Goal: Information Seeking & Learning: Learn about a topic

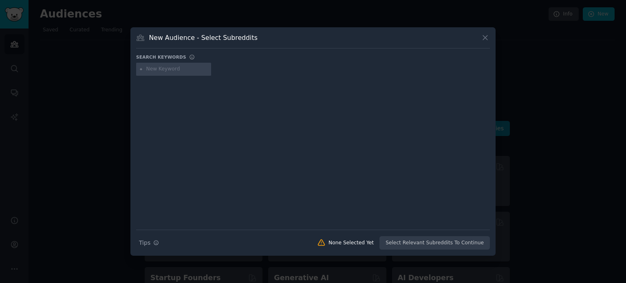
click at [186, 70] on input "text" at bounding box center [177, 69] width 62 height 7
type input "pizzaria"
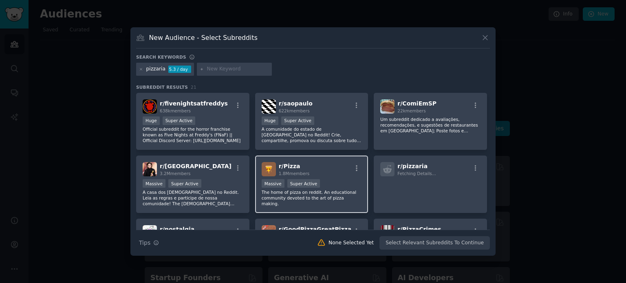
click at [290, 163] on span "r/ Pizza" at bounding box center [290, 166] width 22 height 7
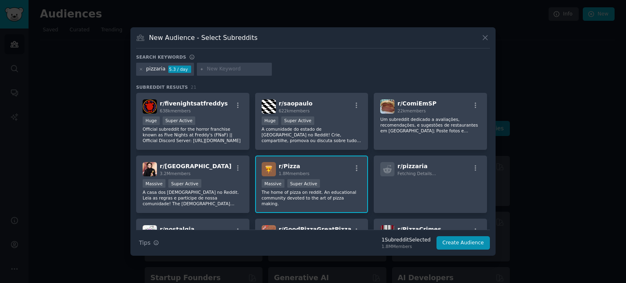
click at [292, 165] on span "r/ Pizza" at bounding box center [290, 166] width 22 height 7
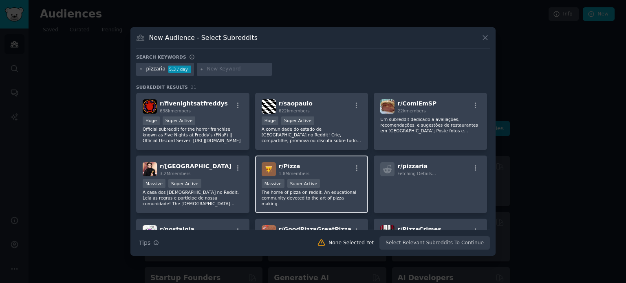
click at [292, 165] on span "r/ Pizza" at bounding box center [290, 166] width 22 height 7
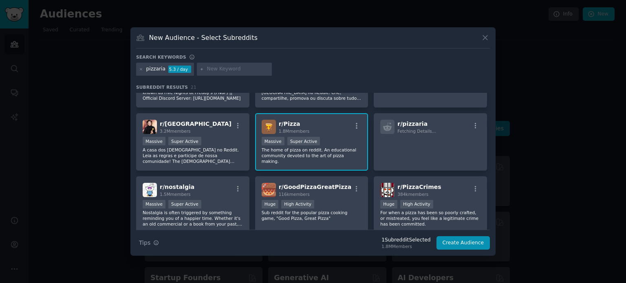
scroll to position [82, 0]
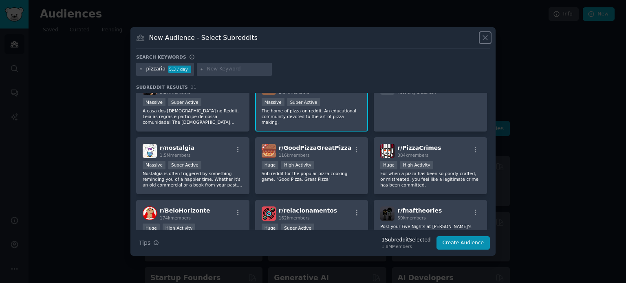
click at [487, 35] on icon at bounding box center [485, 37] width 9 height 9
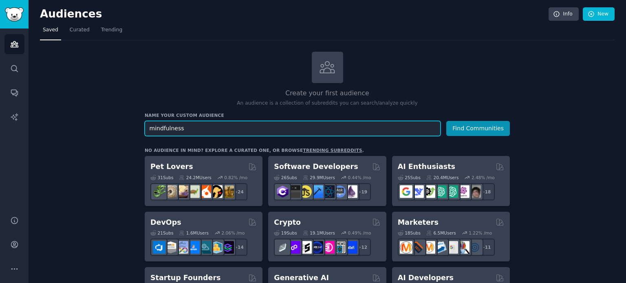
click at [238, 131] on input "mindfulness" at bounding box center [293, 128] width 296 height 15
click at [277, 130] on input "mindfulness" at bounding box center [293, 128] width 296 height 15
drag, startPoint x: 197, startPoint y: 128, endPoint x: 137, endPoint y: 128, distance: 59.9
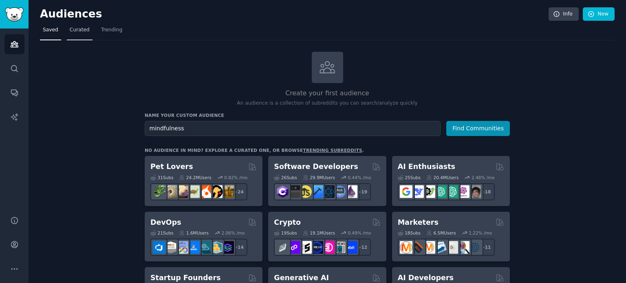
click at [78, 31] on span "Curated" at bounding box center [80, 30] width 20 height 7
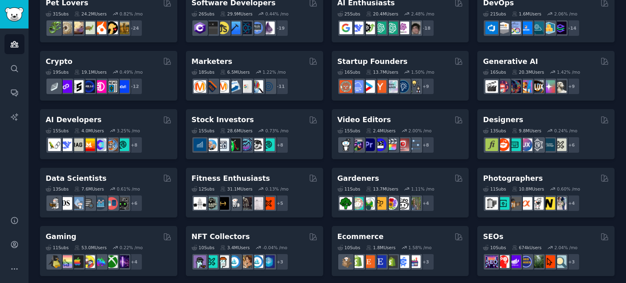
scroll to position [82, 0]
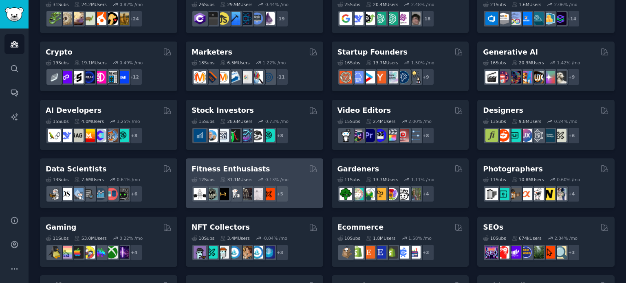
click at [247, 168] on h2 "Fitness Enthusiasts" at bounding box center [231, 169] width 79 height 10
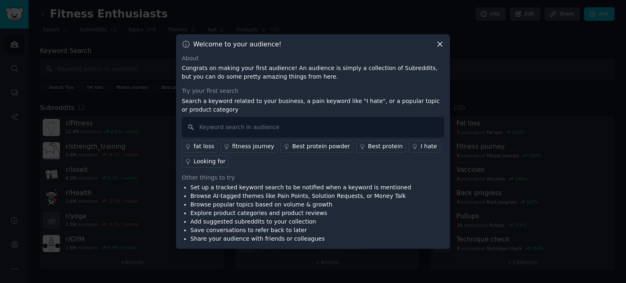
click at [437, 45] on icon at bounding box center [440, 44] width 9 height 9
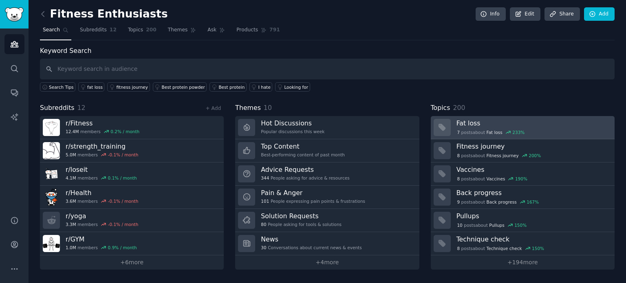
click at [470, 122] on h3 "Fat loss" at bounding box center [533, 123] width 152 height 9
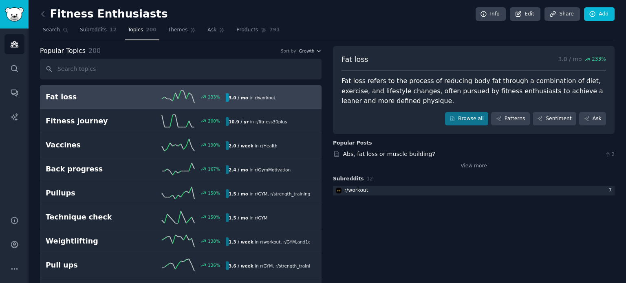
click at [59, 97] on h2 "Fat loss" at bounding box center [91, 97] width 90 height 10
click at [479, 115] on link "Browse all" at bounding box center [467, 119] width 44 height 14
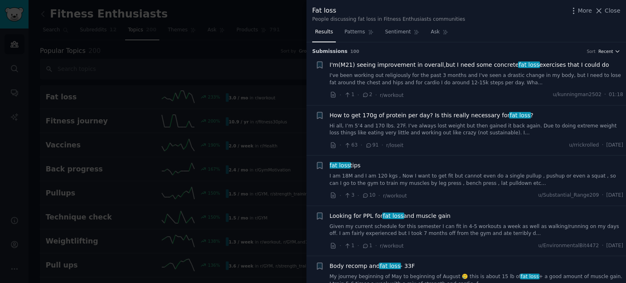
click at [606, 54] on span "Recent" at bounding box center [606, 52] width 15 height 6
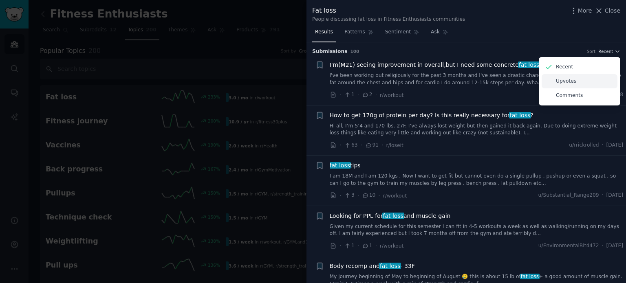
click at [568, 81] on p "Upvotes" at bounding box center [566, 81] width 20 height 7
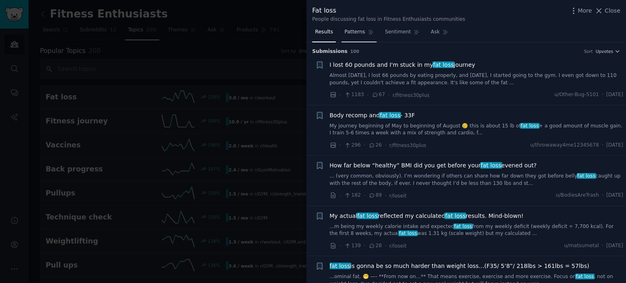
click at [348, 30] on span "Patterns" at bounding box center [355, 32] width 20 height 7
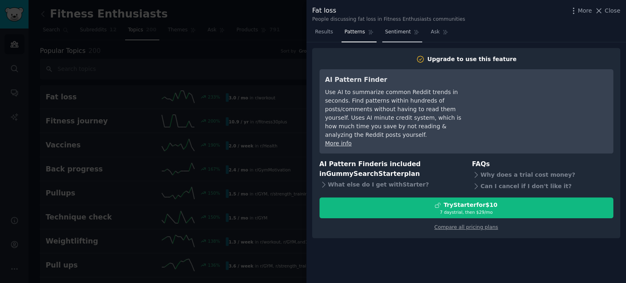
click at [391, 34] on span "Sentiment" at bounding box center [398, 32] width 26 height 7
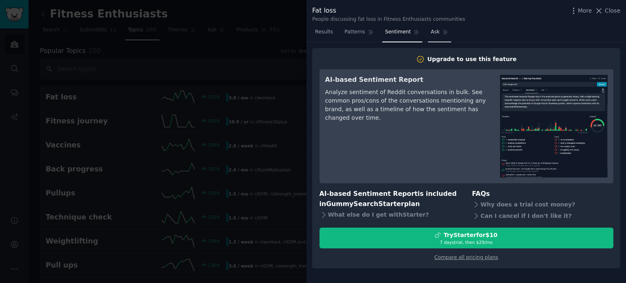
click at [428, 35] on link "Ask" at bounding box center [439, 34] width 23 height 17
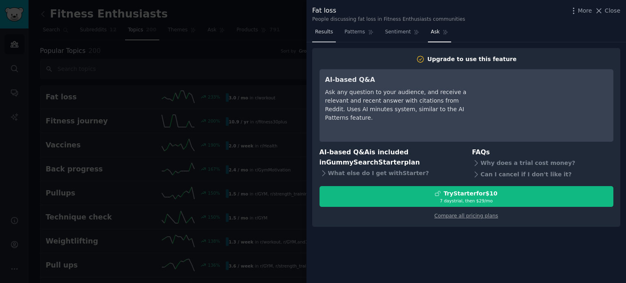
click at [324, 31] on span "Results" at bounding box center [324, 32] width 18 height 7
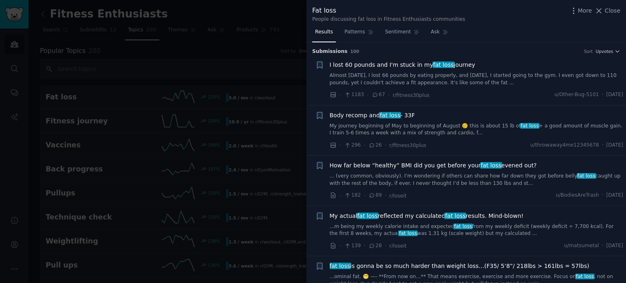
click at [440, 65] on span "fat loss" at bounding box center [444, 65] width 22 height 7
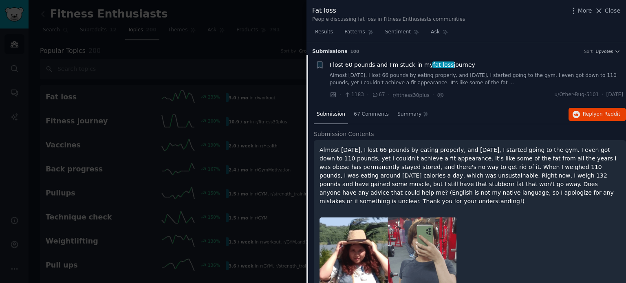
scroll to position [13, 0]
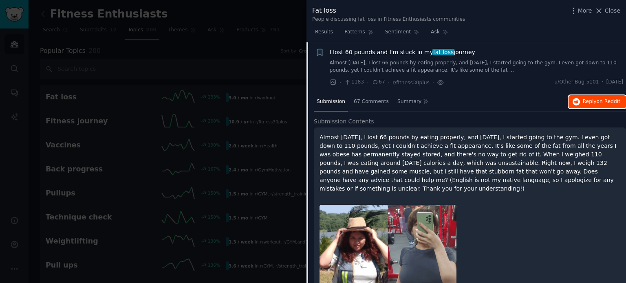
click at [597, 102] on span "on Reddit" at bounding box center [609, 102] width 24 height 6
click at [603, 9] on icon at bounding box center [599, 11] width 9 height 9
click at [610, 11] on link "Add" at bounding box center [599, 14] width 31 height 14
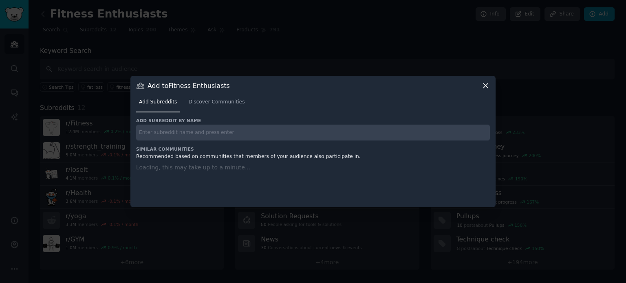
click at [278, 48] on div at bounding box center [313, 141] width 626 height 283
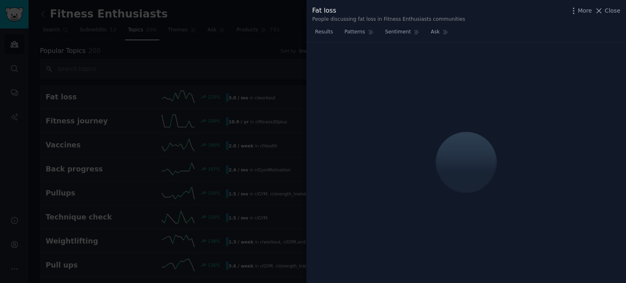
click at [607, 13] on span "Close" at bounding box center [612, 11] width 15 height 9
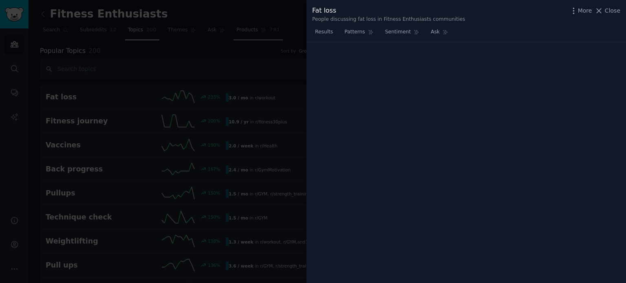
click at [602, 9] on icon at bounding box center [599, 11] width 9 height 9
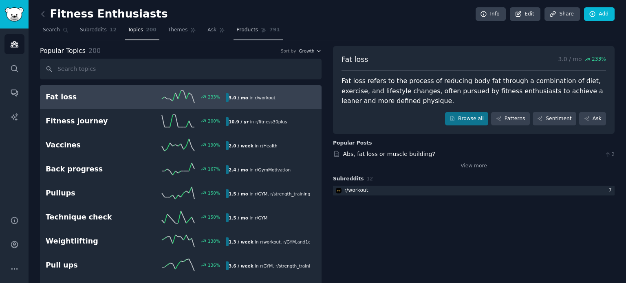
click at [261, 37] on link "Products 791" at bounding box center [258, 32] width 49 height 17
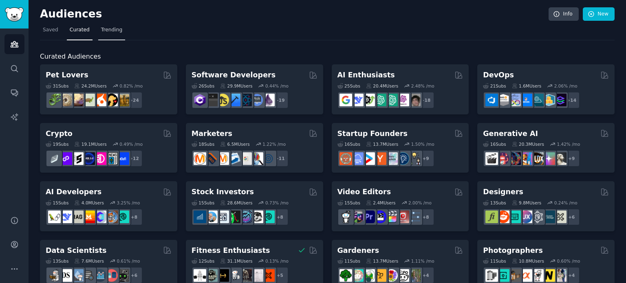
click at [112, 30] on span "Trending" at bounding box center [111, 30] width 21 height 7
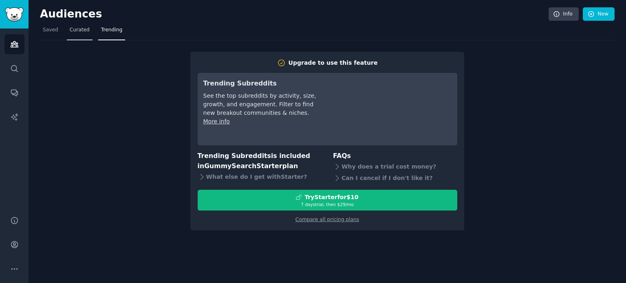
click at [73, 31] on span "Curated" at bounding box center [80, 30] width 20 height 7
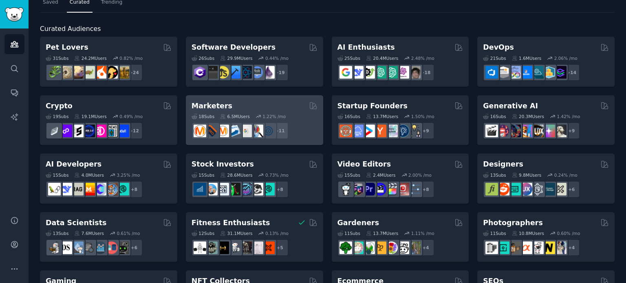
scroll to position [41, 0]
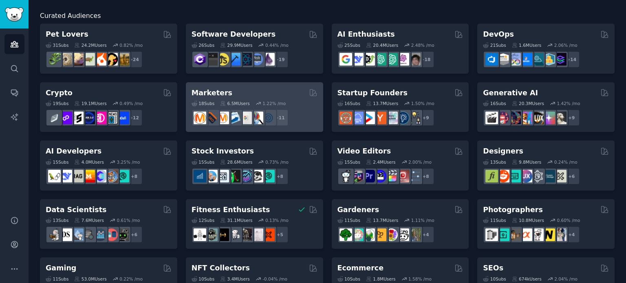
click at [205, 92] on h2 "Marketers" at bounding box center [212, 93] width 41 height 10
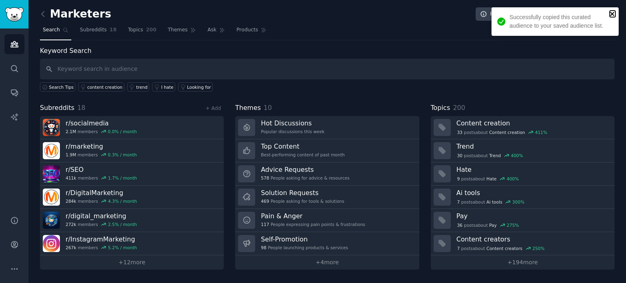
click at [610, 15] on icon "close" at bounding box center [613, 14] width 6 height 7
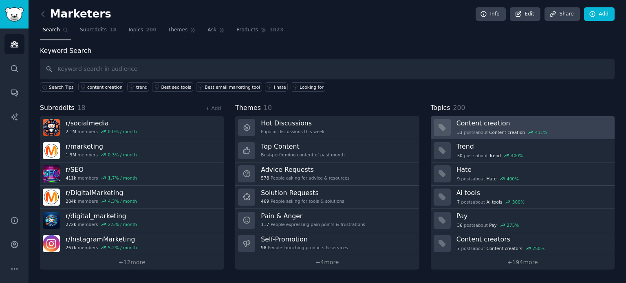
click at [493, 122] on h3 "Content creation" at bounding box center [533, 123] width 152 height 9
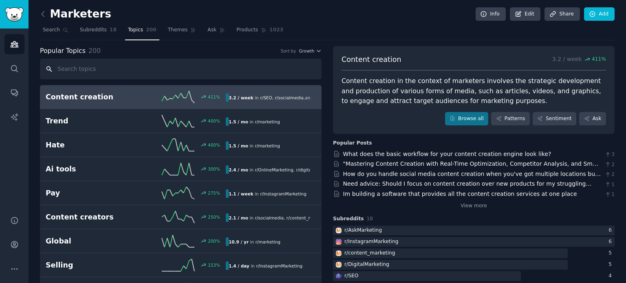
click at [106, 66] on input "text" at bounding box center [181, 69] width 282 height 21
